Goal: Task Accomplishment & Management: Use online tool/utility

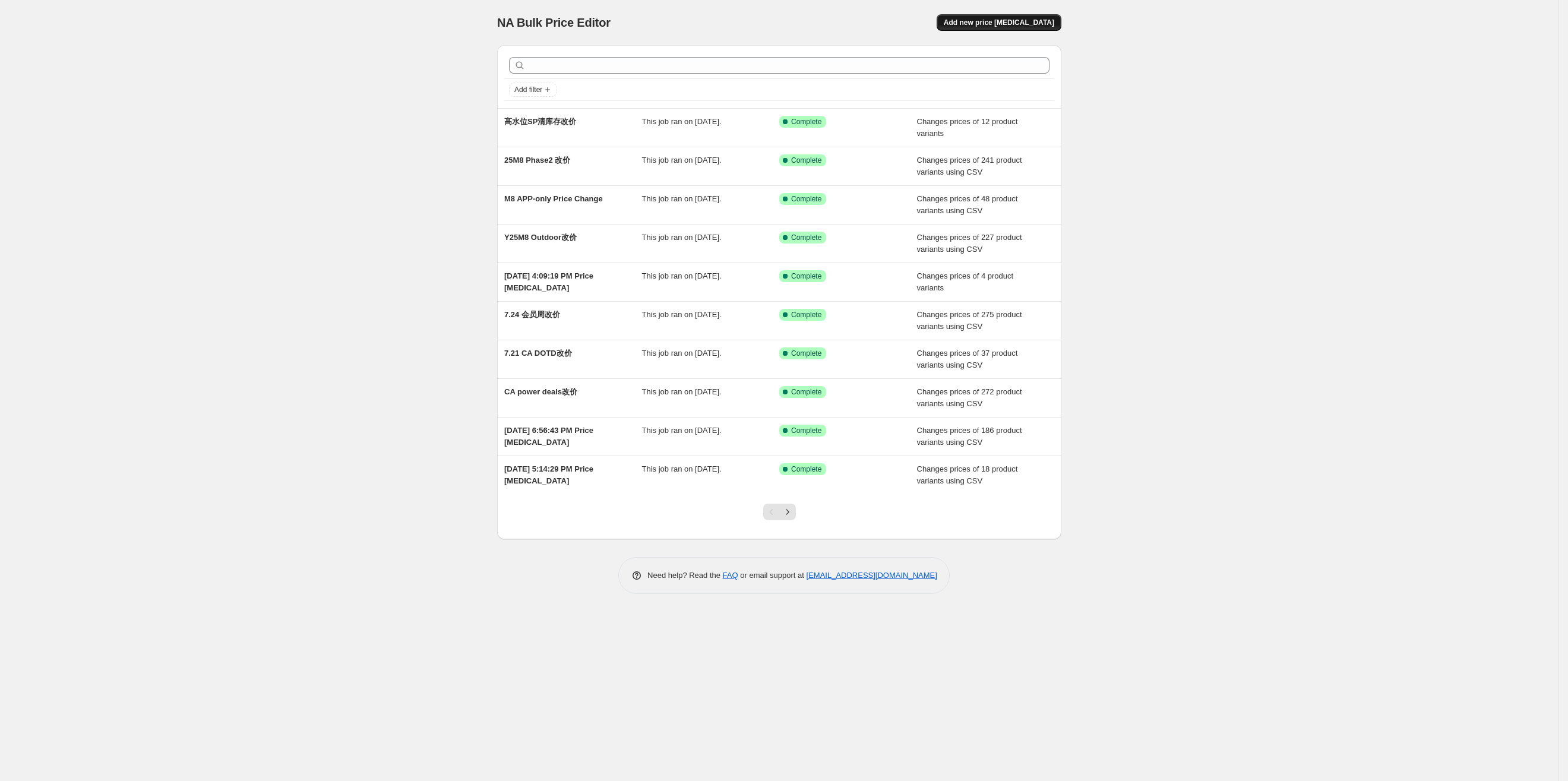
click at [994, 21] on span "Add new price [MEDICAL_DATA]" at bounding box center [999, 23] width 111 height 9
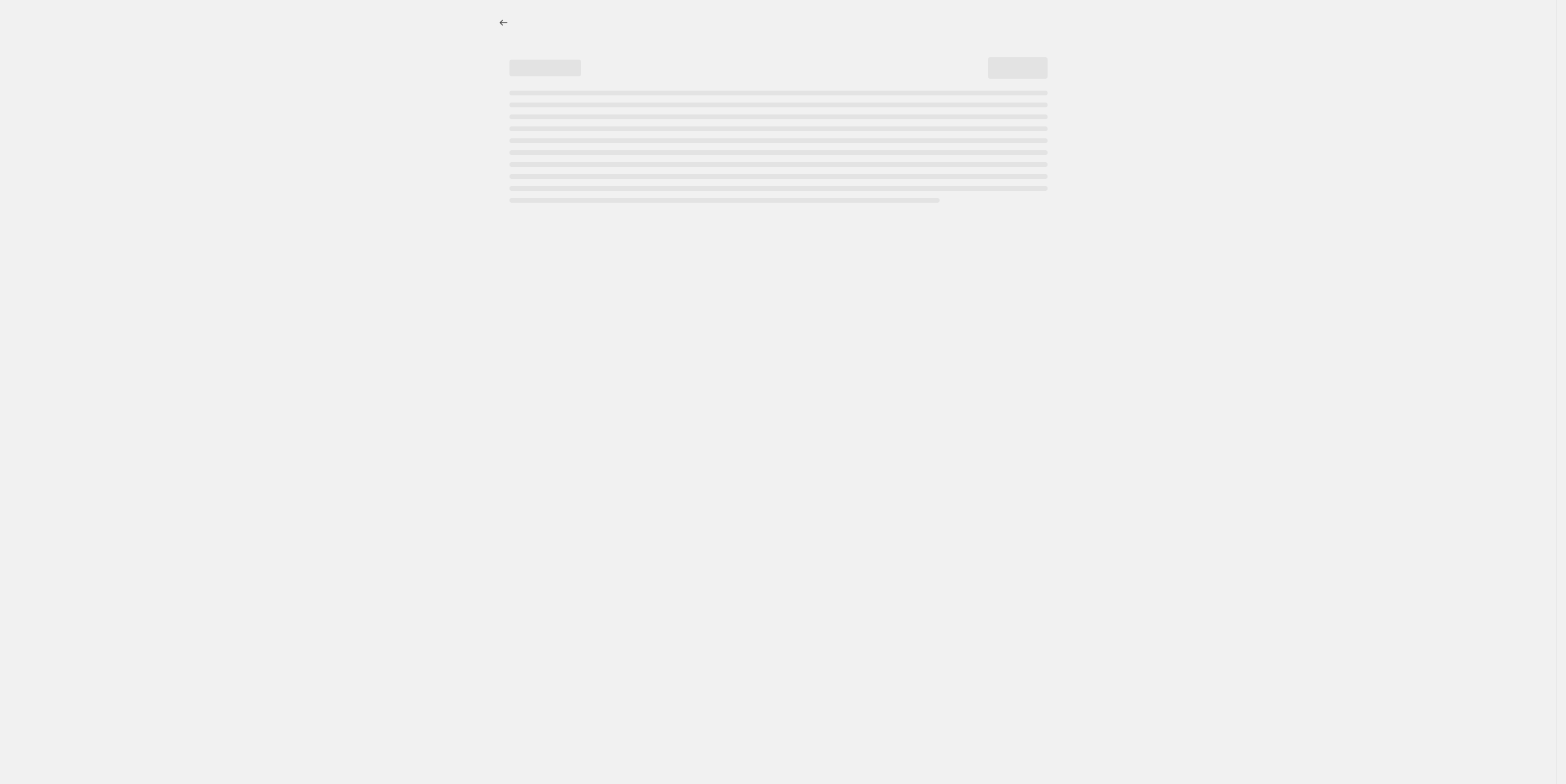
select select "percentage"
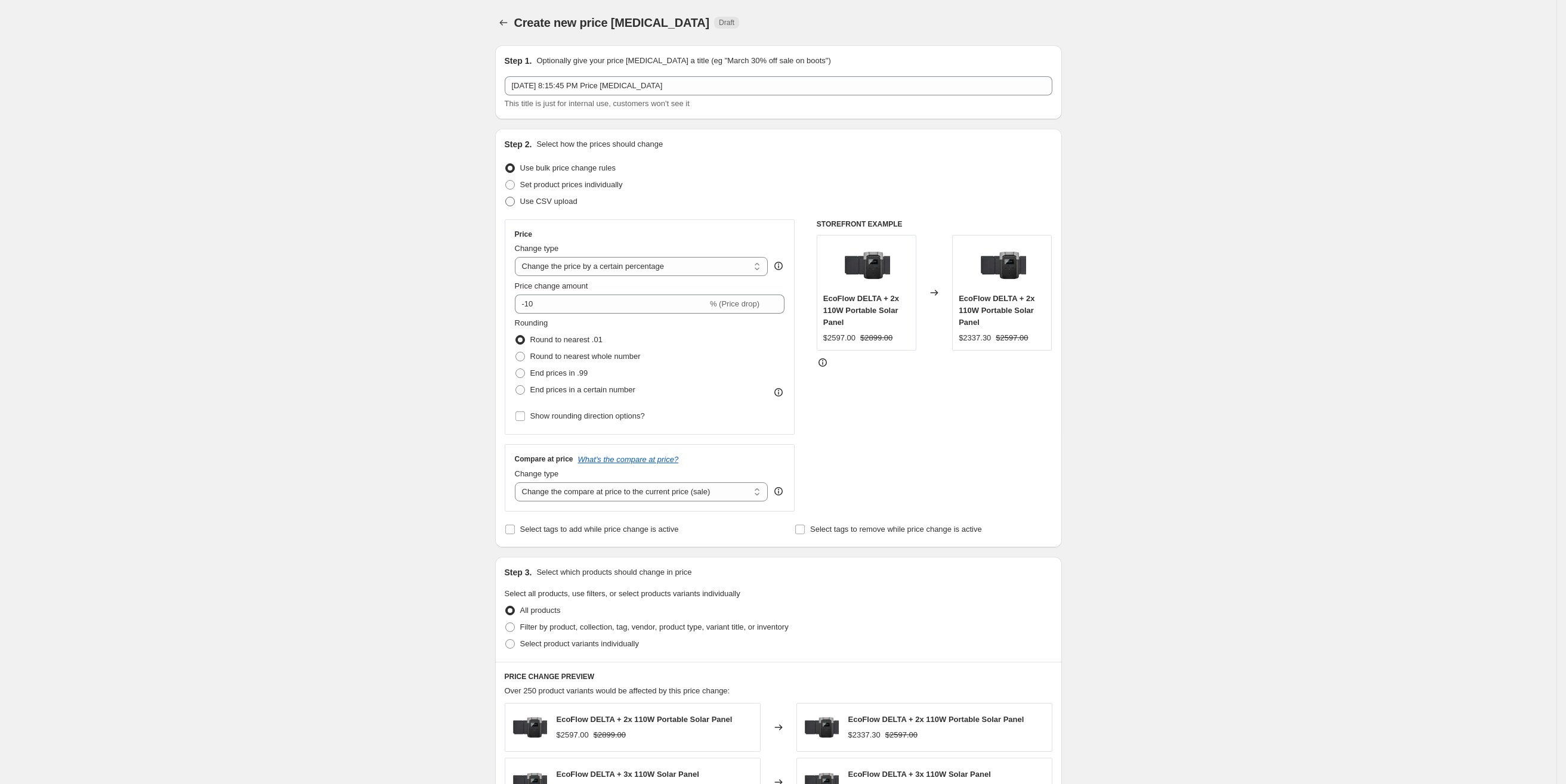
click at [560, 205] on span "Use CSV upload" at bounding box center [548, 201] width 57 height 9
click at [506, 197] on input "Use CSV upload" at bounding box center [505, 197] width 1 height 1
radio input "true"
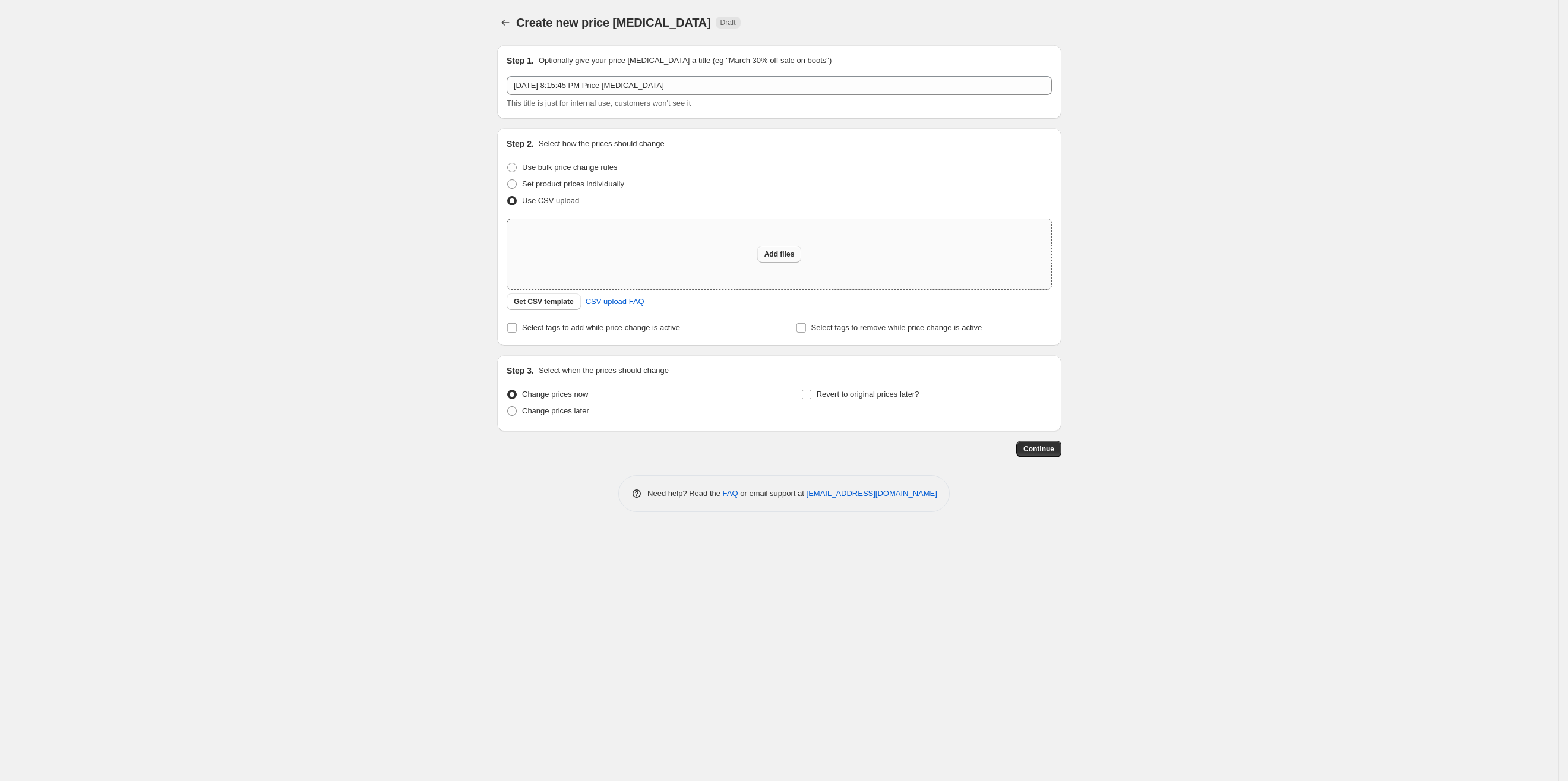
click at [778, 253] on span "Add files" at bounding box center [779, 254] width 30 height 9
type input "C:\fakepath\csv_template_user_41260.csv"
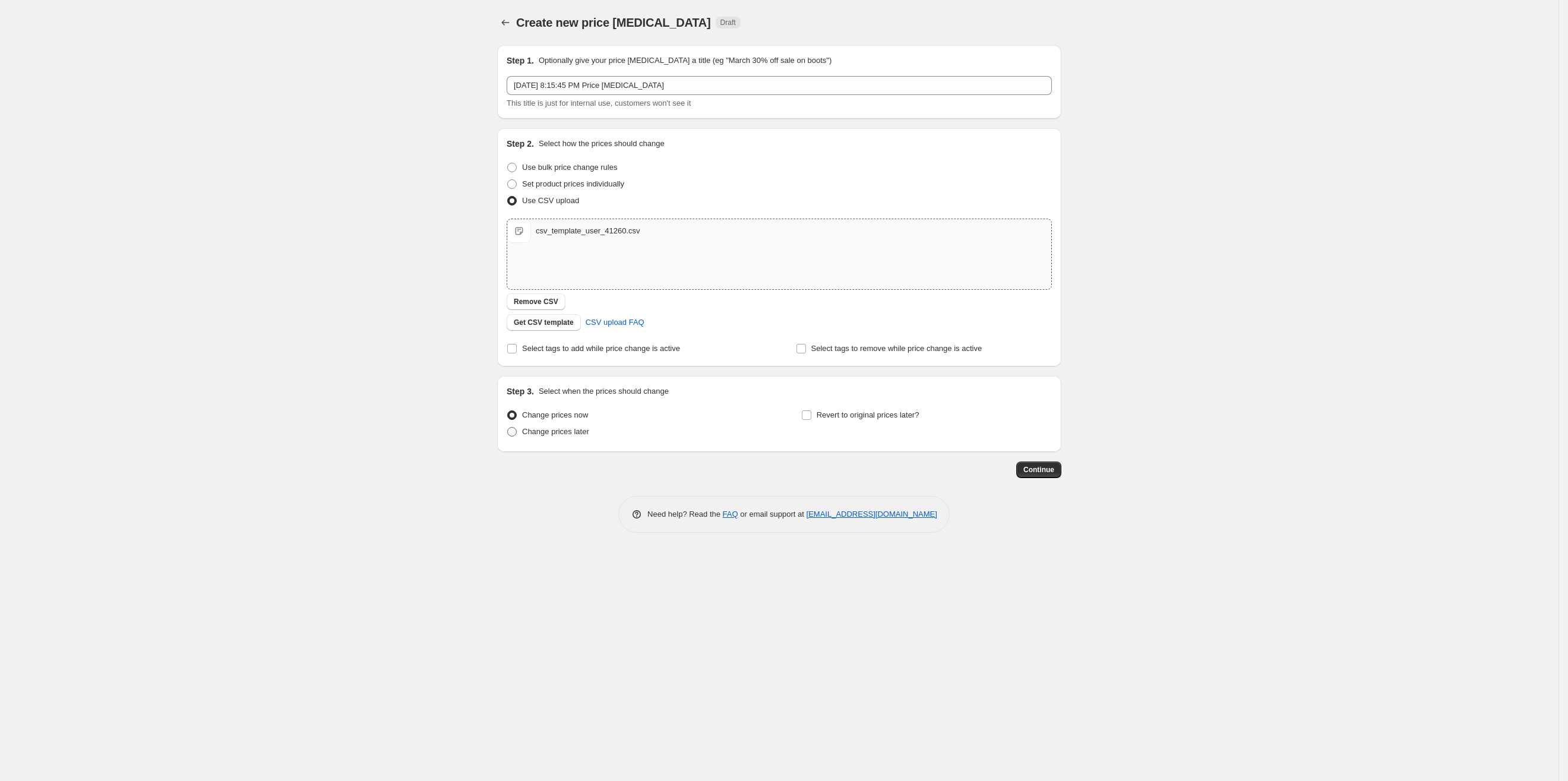
click at [550, 434] on span "Change prices later" at bounding box center [556, 431] width 67 height 9
click at [508, 428] on input "Change prices later" at bounding box center [508, 427] width 1 height 1
radio input "true"
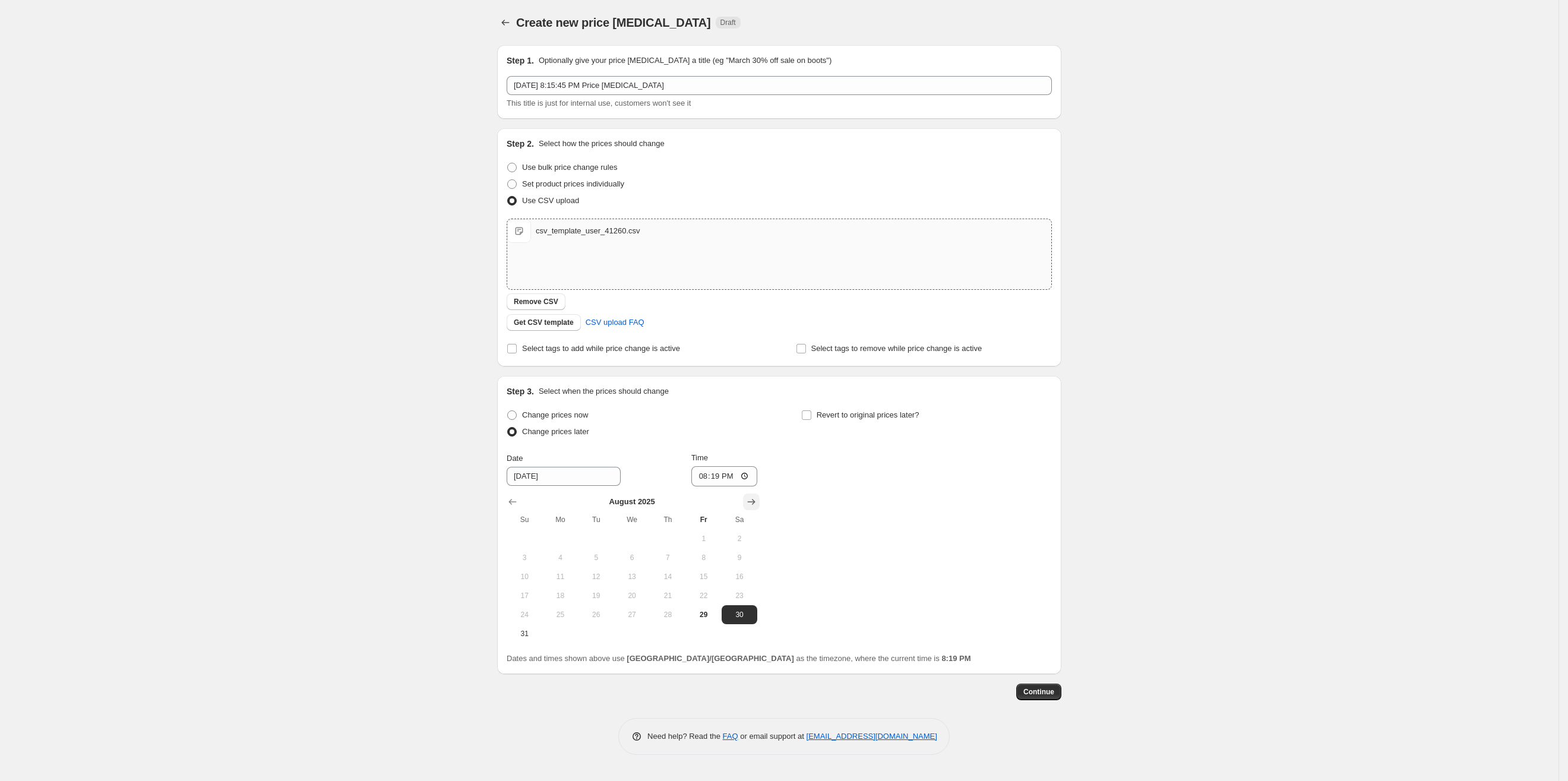
click at [754, 508] on icon "Show next month, September 2025" at bounding box center [751, 501] width 12 height 12
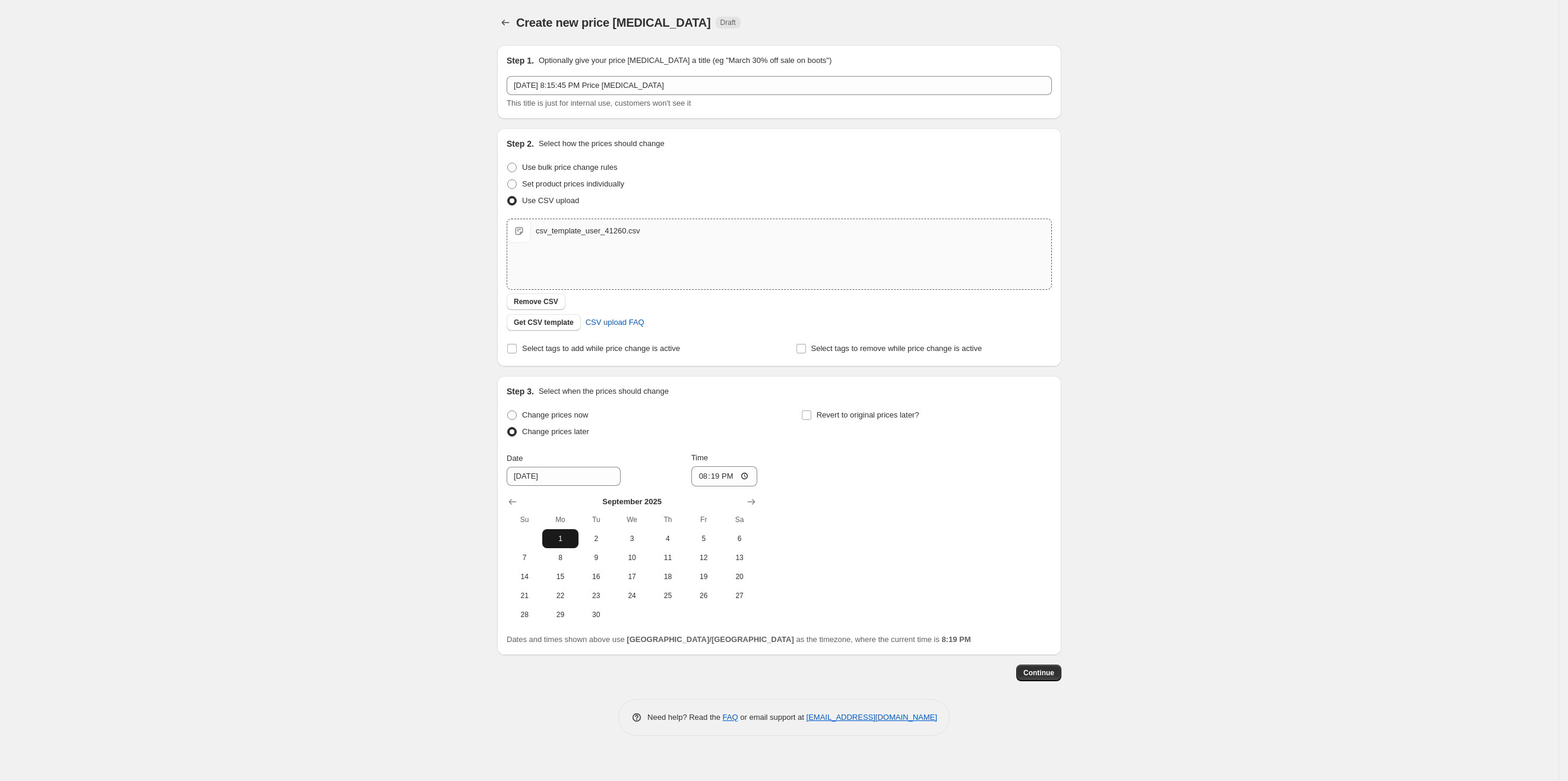
click at [560, 539] on span "1" at bounding box center [559, 539] width 26 height 9
type input "[DATE]"
click at [716, 479] on input "20:19" at bounding box center [724, 476] width 66 height 20
click at [746, 475] on input "20:19" at bounding box center [724, 476] width 66 height 20
type input "15:00"
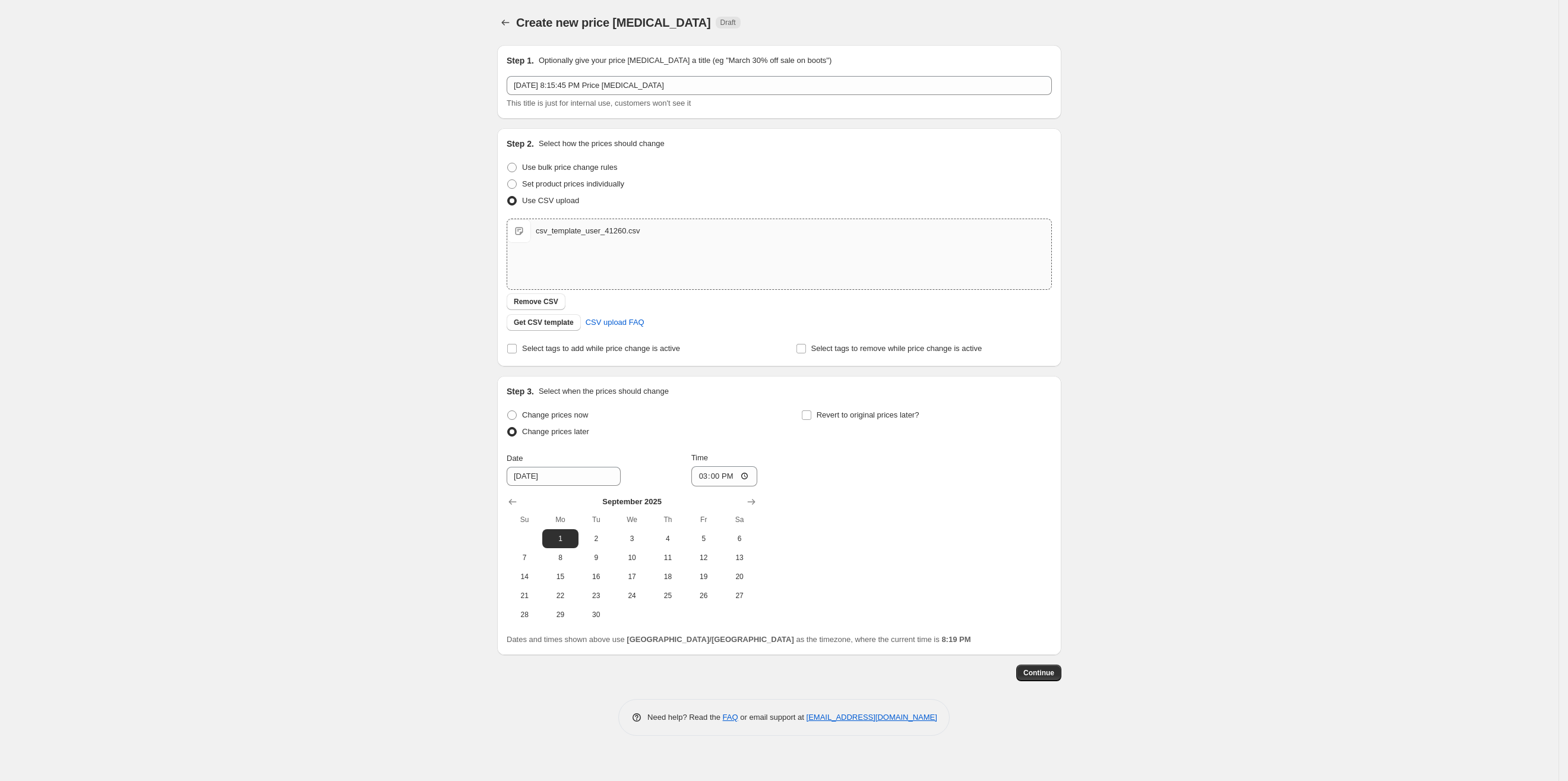
click at [871, 515] on div "Change prices now Change prices later Date [DATE] Time 15:00 [DATE] Su Mo Tu We…" at bounding box center [779, 515] width 545 height 217
click at [1048, 671] on span "Continue" at bounding box center [1039, 673] width 31 height 9
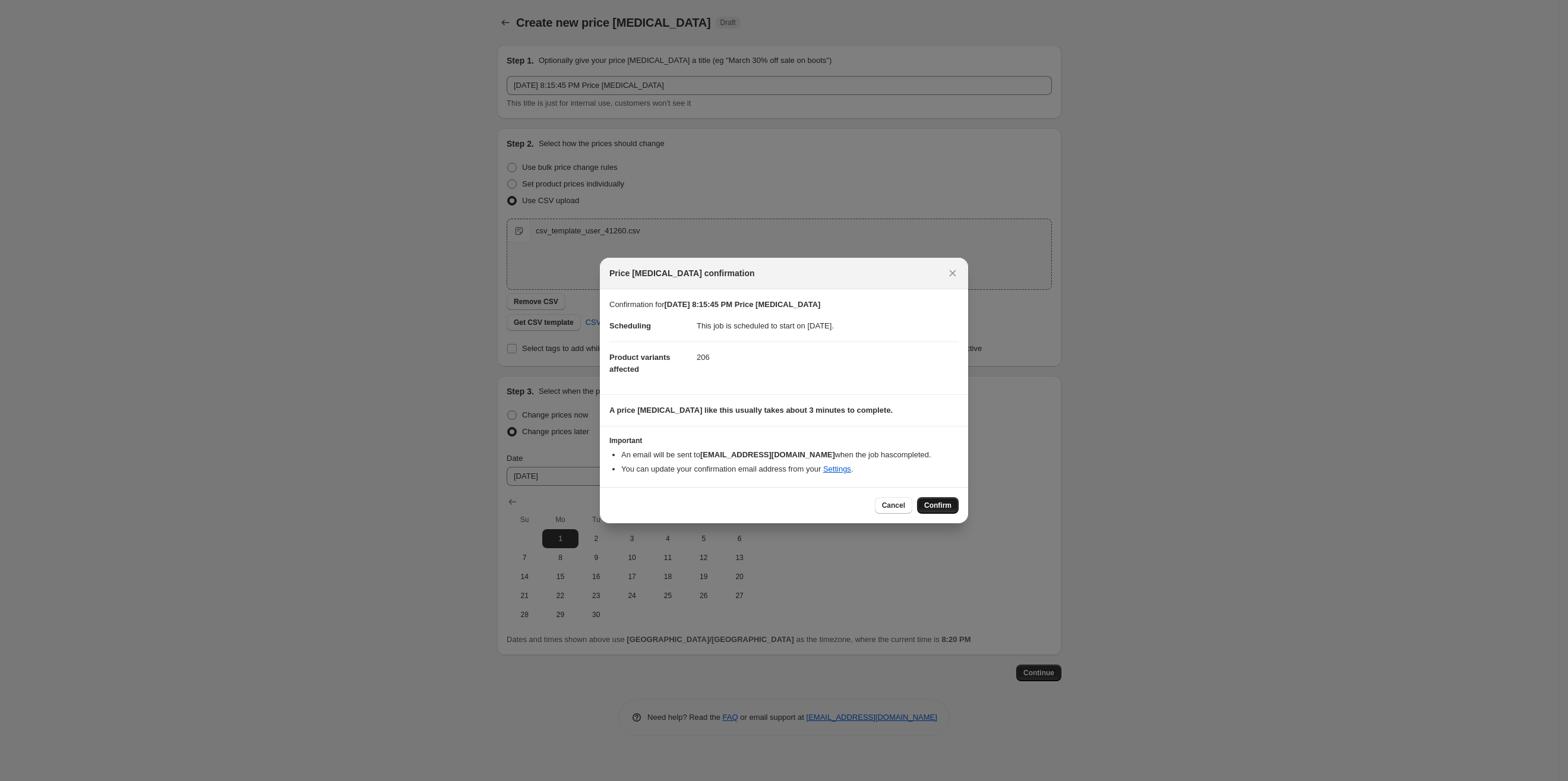
click at [942, 508] on span "Confirm" at bounding box center [938, 505] width 27 height 9
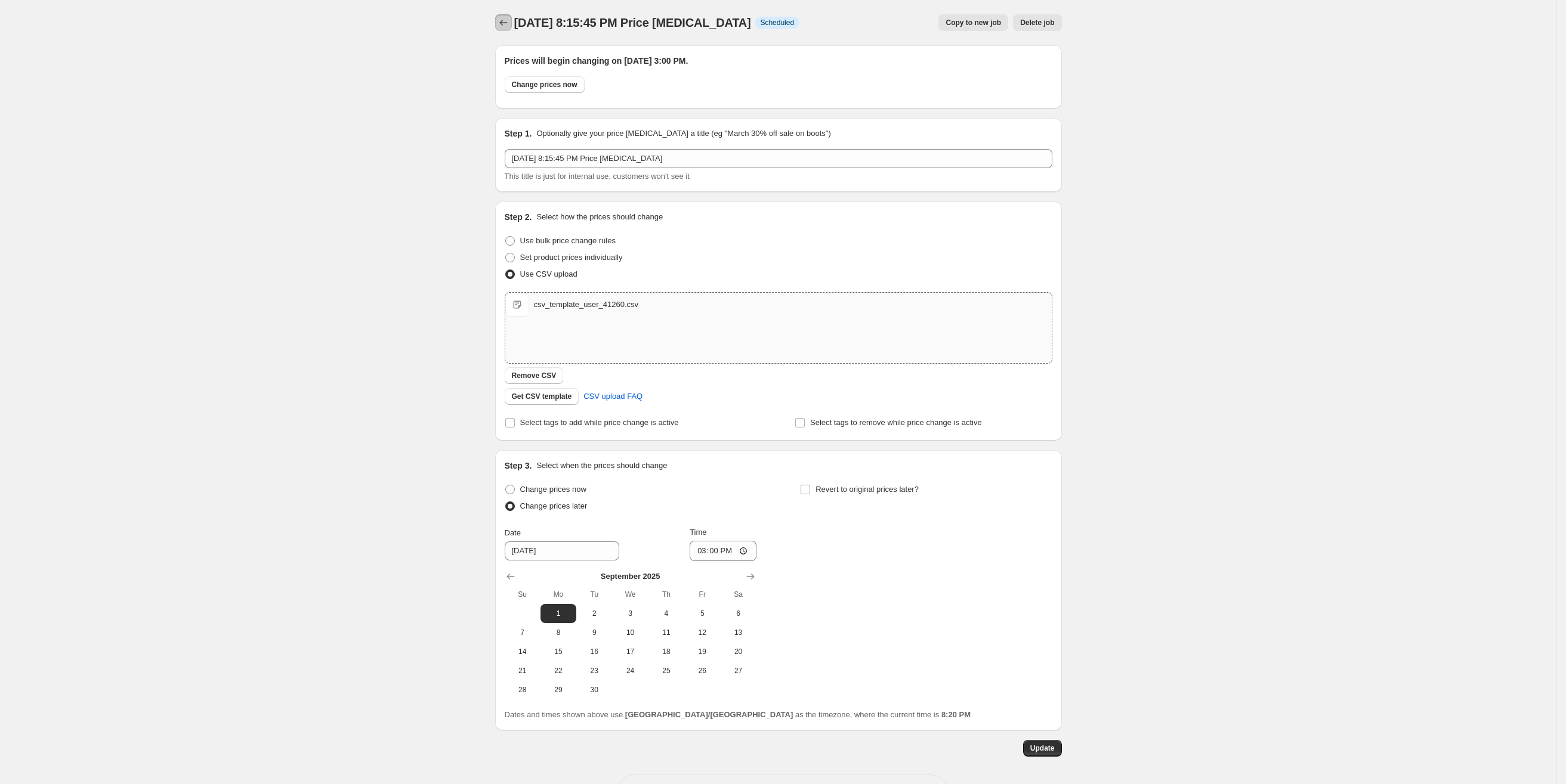
click at [507, 26] on icon "Price change jobs" at bounding box center [503, 22] width 12 height 12
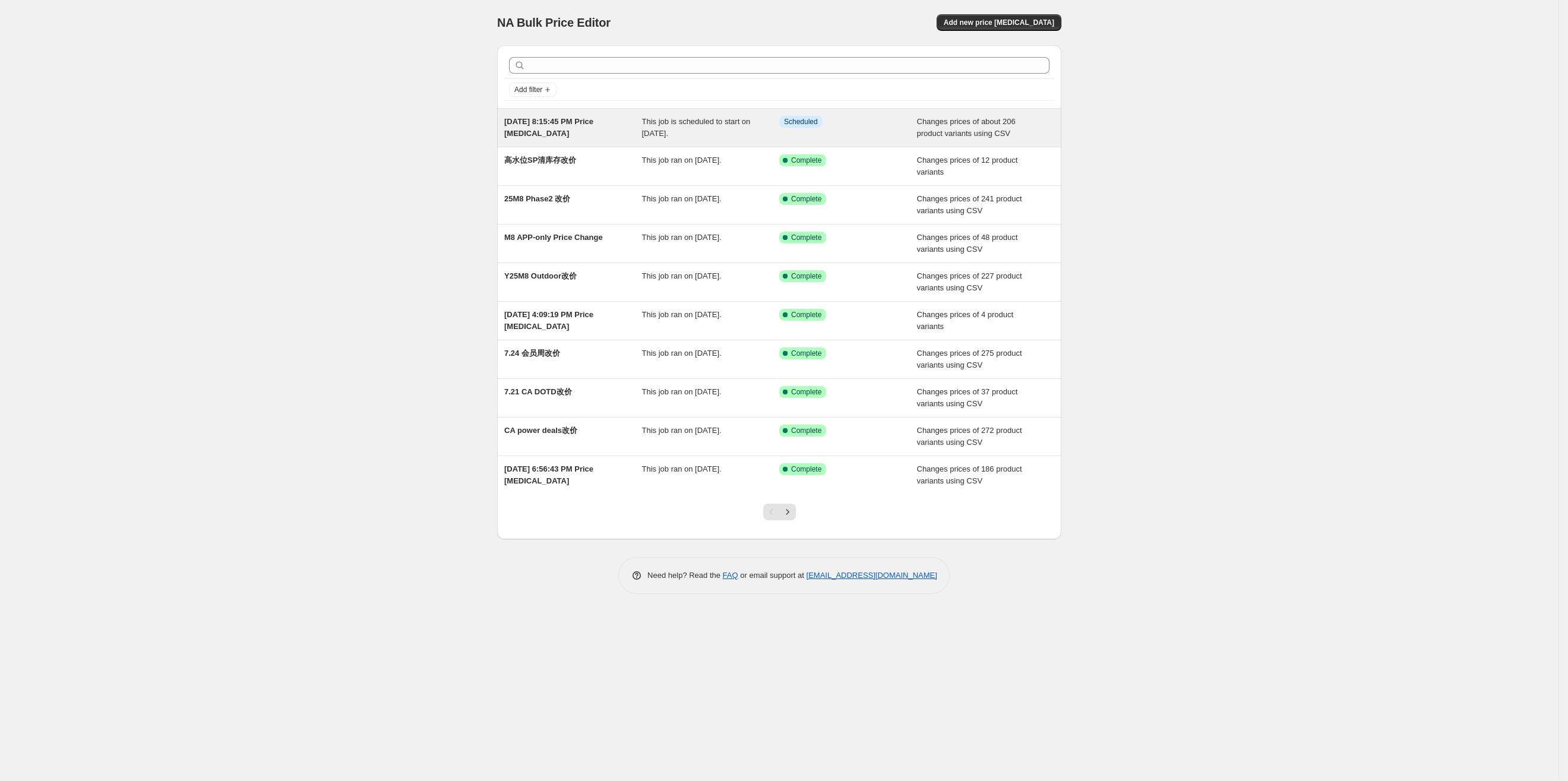
click at [668, 130] on span "This job is scheduled to start on [DATE]." at bounding box center [696, 127] width 109 height 21
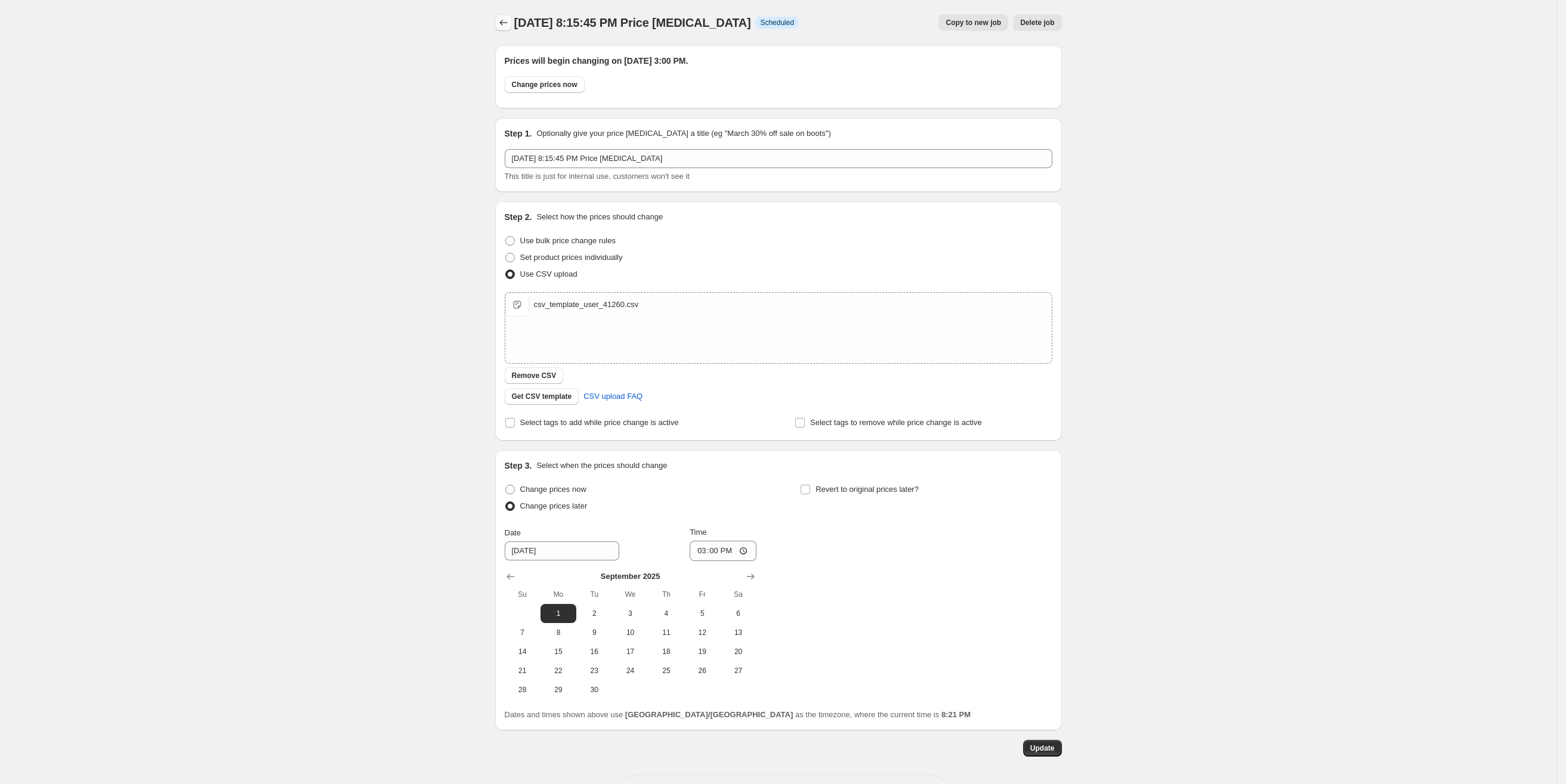
click at [502, 19] on icon "Price change jobs" at bounding box center [503, 22] width 12 height 12
